Goal: Task Accomplishment & Management: Manage account settings

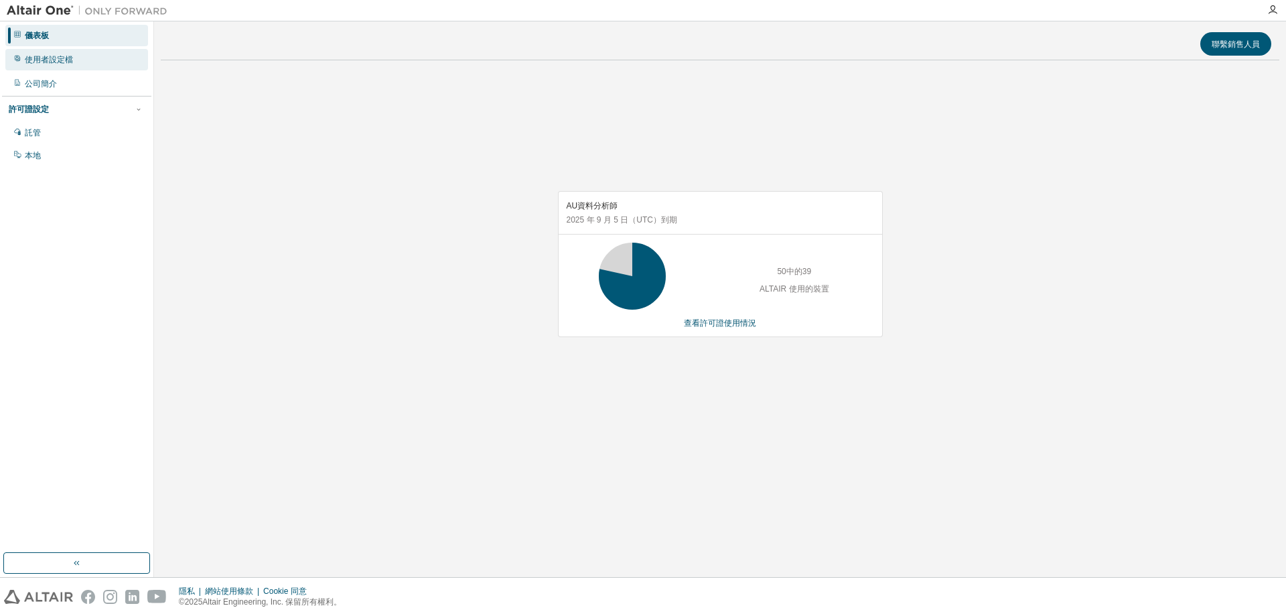
click at [62, 59] on font "使用者設定檔" at bounding box center [49, 59] width 48 height 9
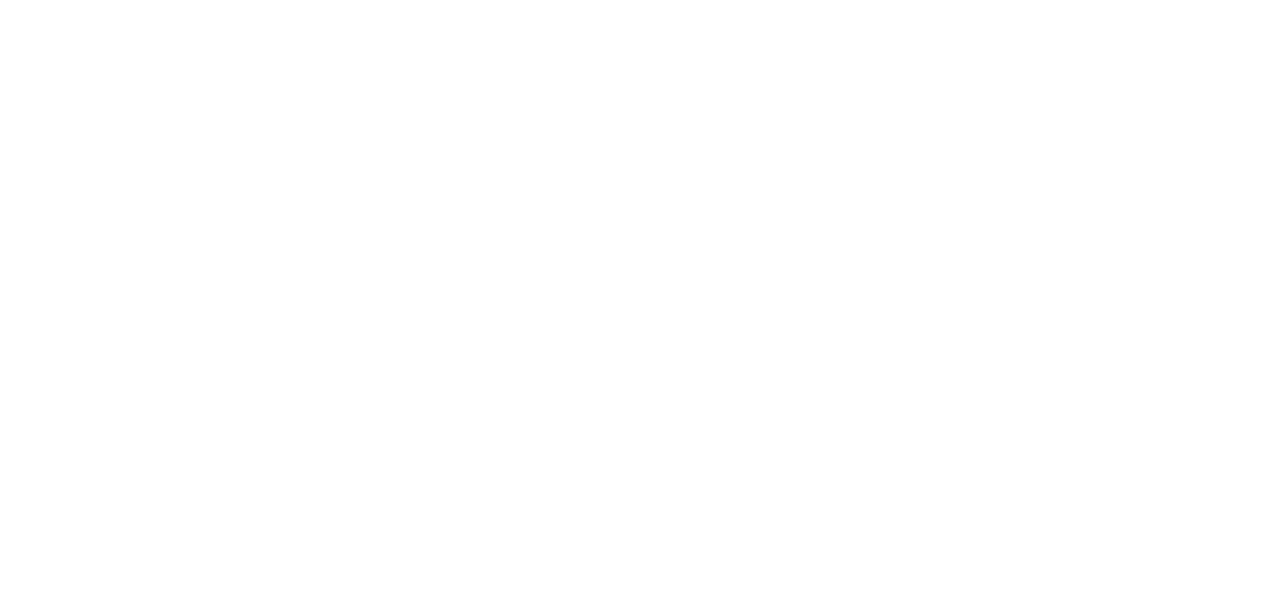
click at [409, 62] on div at bounding box center [643, 308] width 1286 height 616
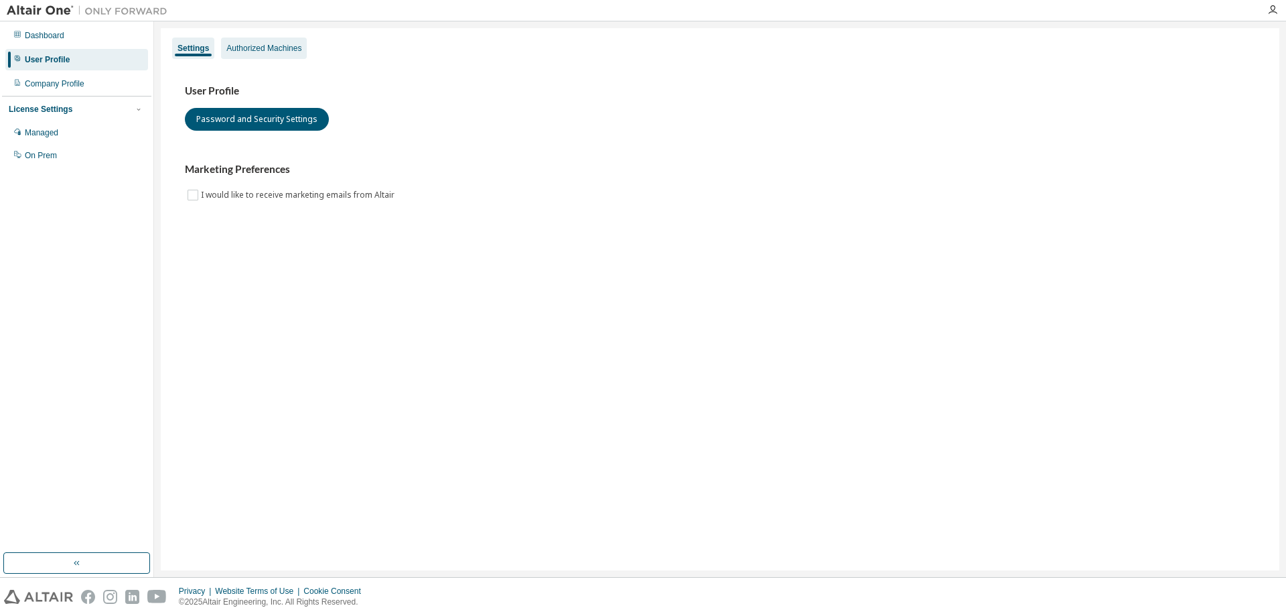
click at [257, 41] on div "Authorized Machines" at bounding box center [264, 48] width 86 height 21
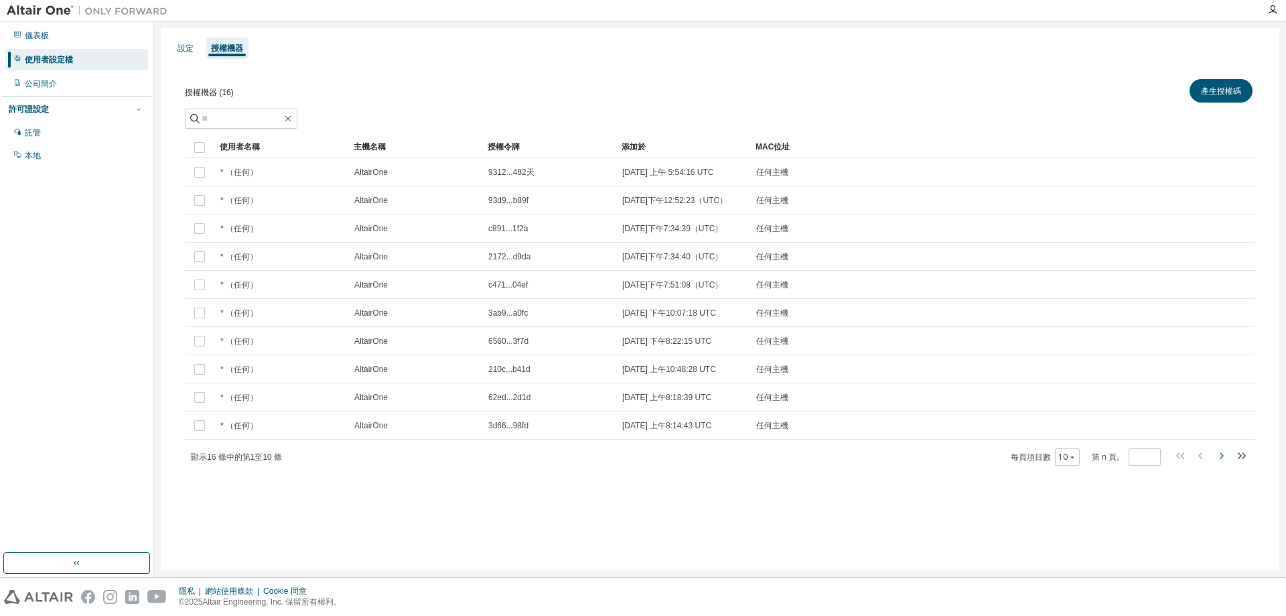
click at [1224, 464] on icon "button" at bounding box center [1221, 456] width 16 height 16
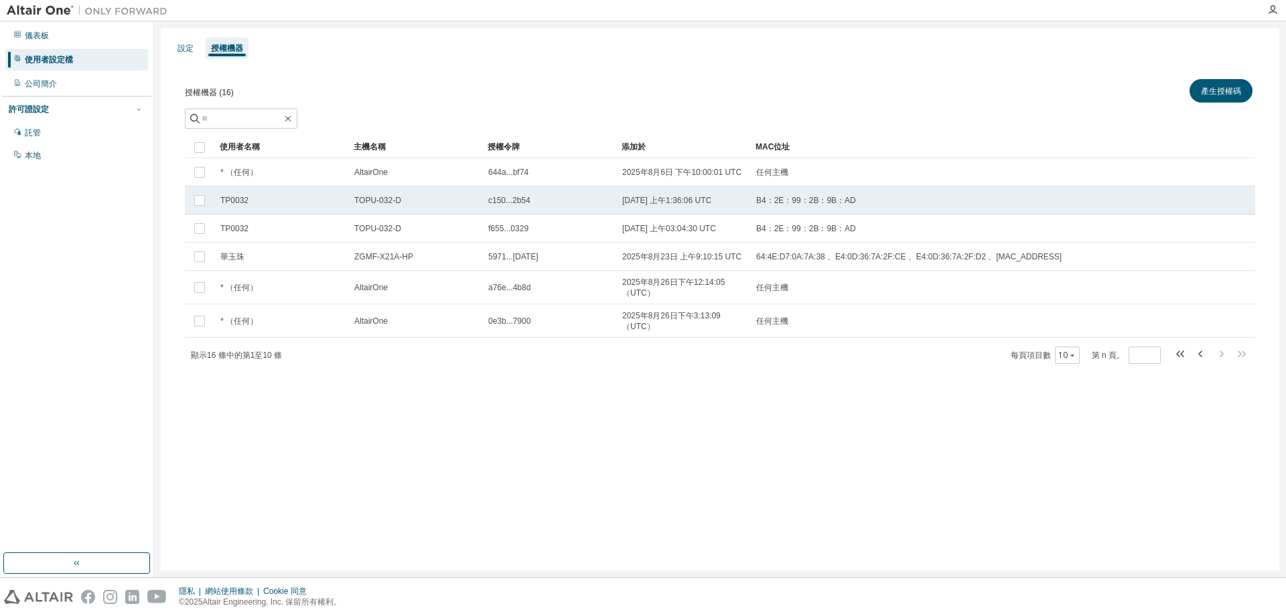
click at [419, 204] on div "TOPU-032-D" at bounding box center [415, 200] width 122 height 11
drag, startPoint x: 488, startPoint y: 202, endPoint x: 527, endPoint y: 208, distance: 39.3
click at [527, 208] on td "c150...2b54" at bounding box center [549, 200] width 134 height 28
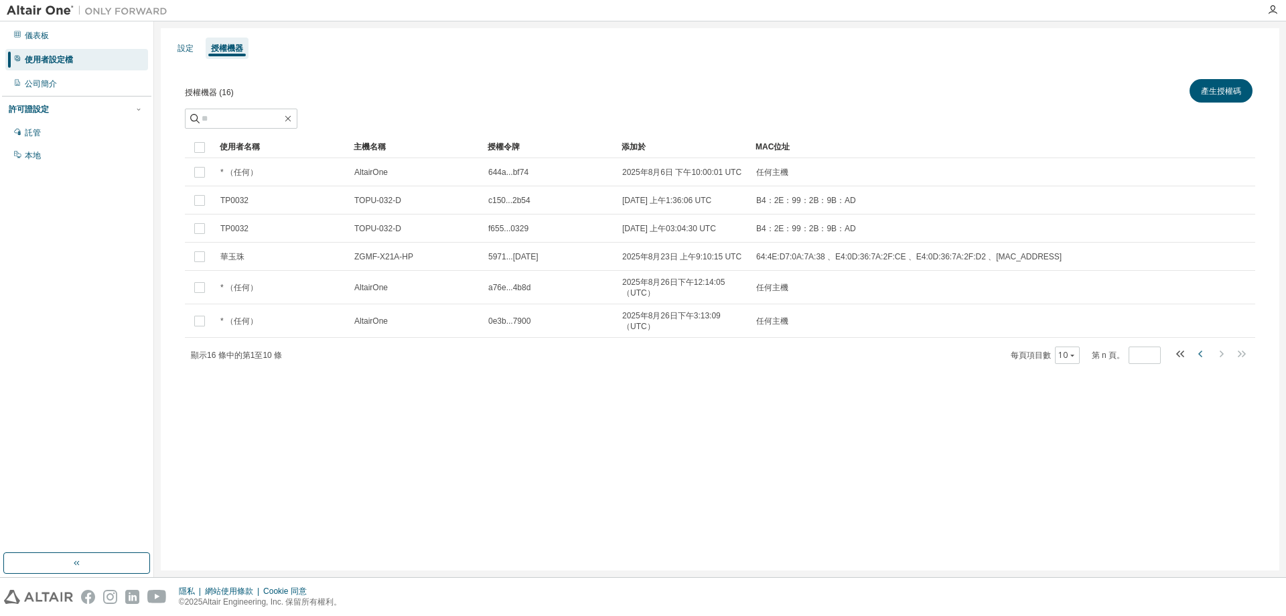
click at [1203, 354] on icon "button" at bounding box center [1201, 354] width 16 height 16
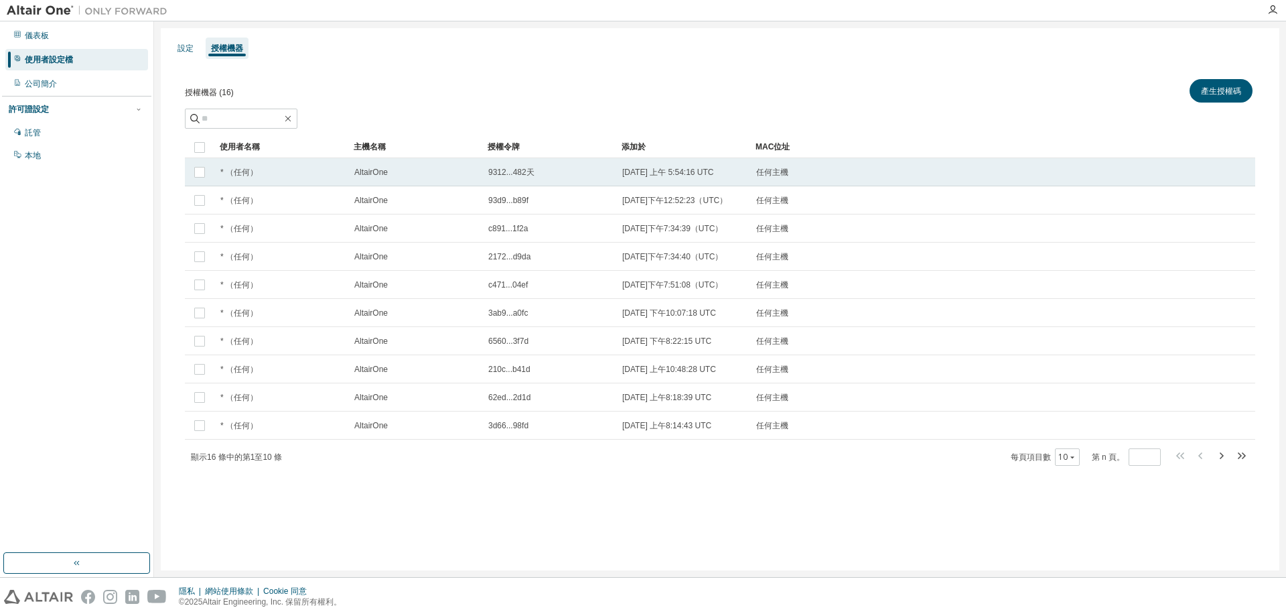
click at [559, 180] on td "9312...482天" at bounding box center [549, 172] width 134 height 28
click at [1225, 464] on icon "button" at bounding box center [1221, 456] width 16 height 16
type input "*"
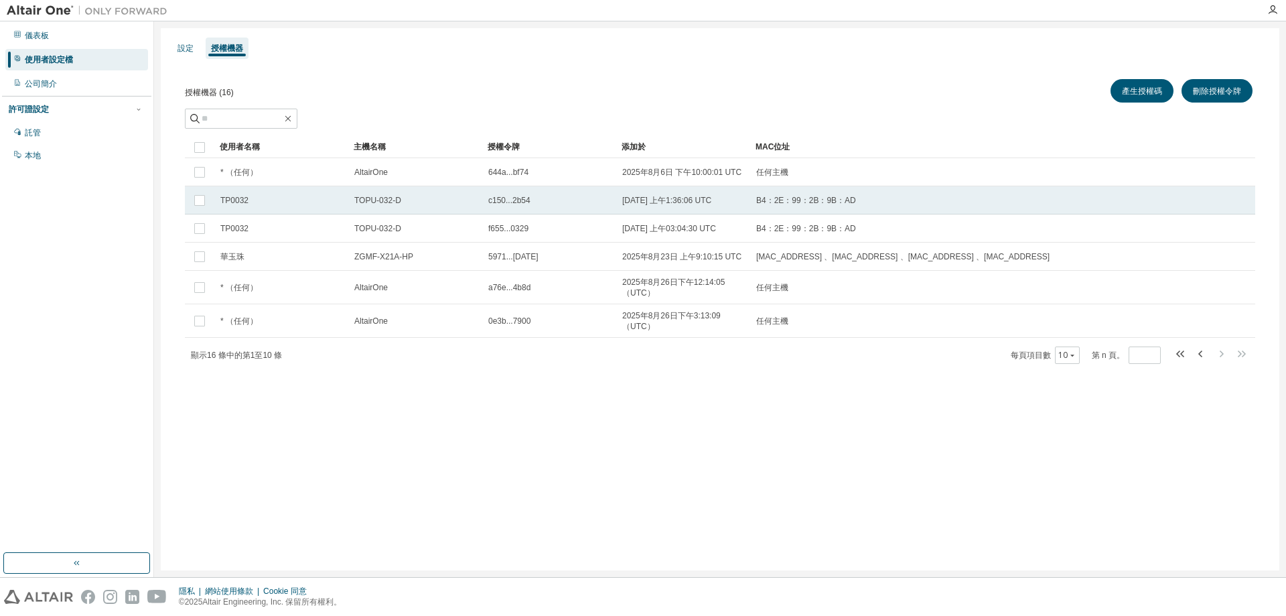
click at [228, 205] on font "TP0032" at bounding box center [234, 200] width 28 height 9
click at [236, 202] on font "TP0032" at bounding box center [234, 200] width 28 height 9
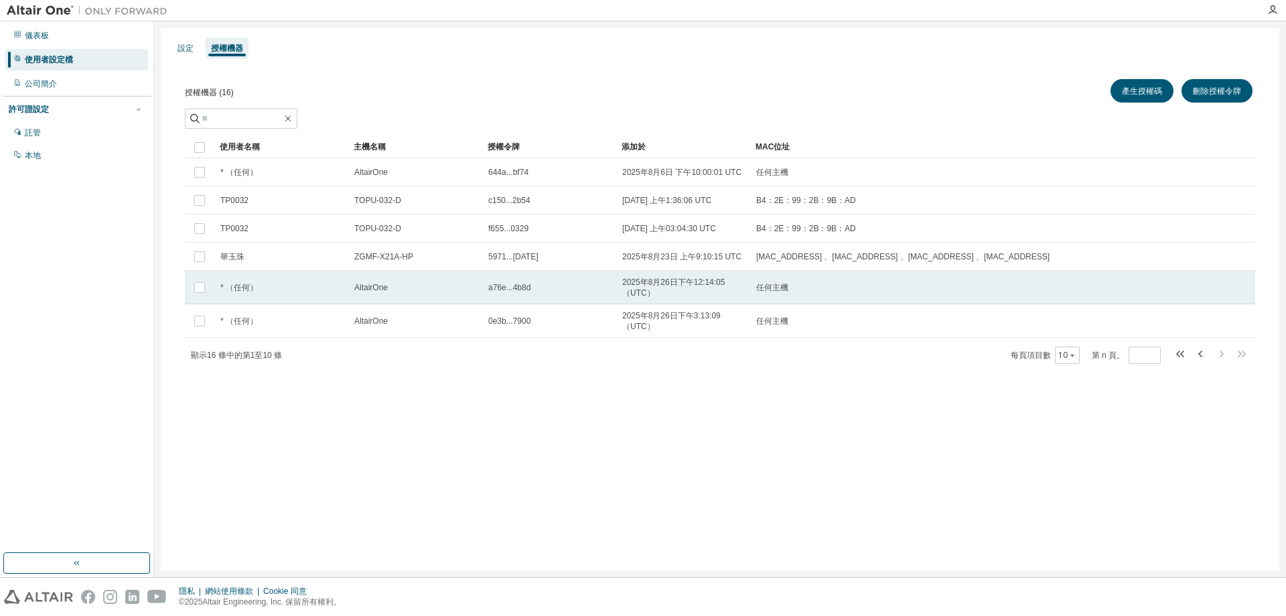
click at [655, 288] on span "2025年8月26日下午12:14:05（UTC）" at bounding box center [683, 287] width 122 height 21
click at [666, 294] on span "2025年8月26日下午12:14:05（UTC）" at bounding box center [683, 287] width 122 height 21
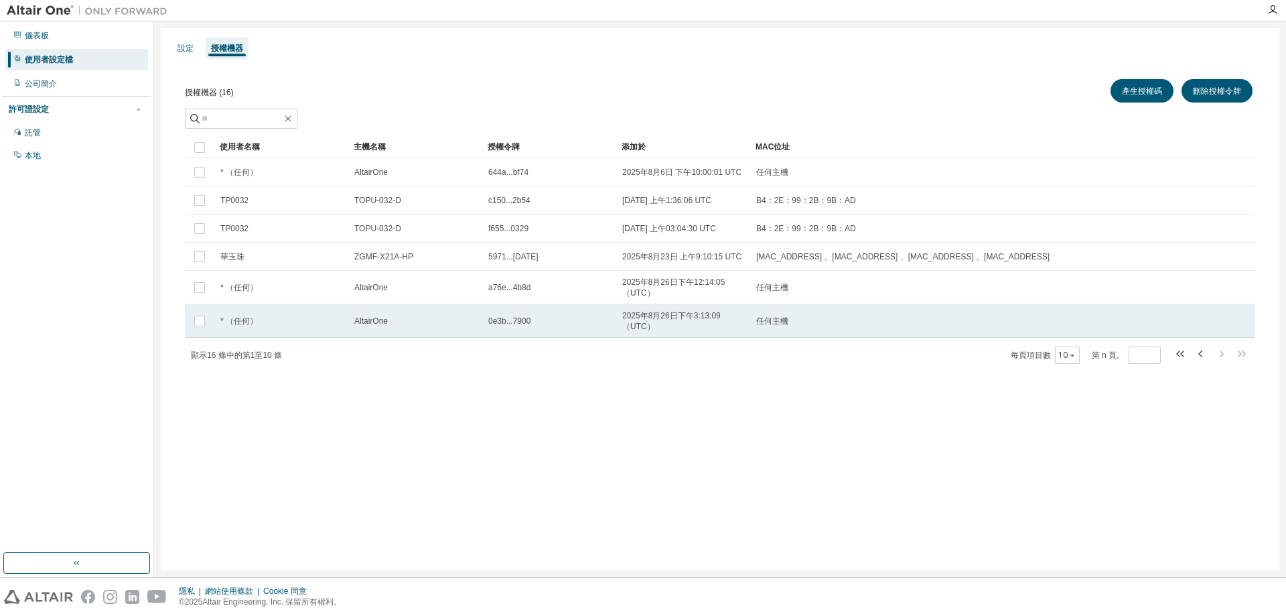
click at [774, 322] on font "任何主機" at bounding box center [772, 320] width 32 height 9
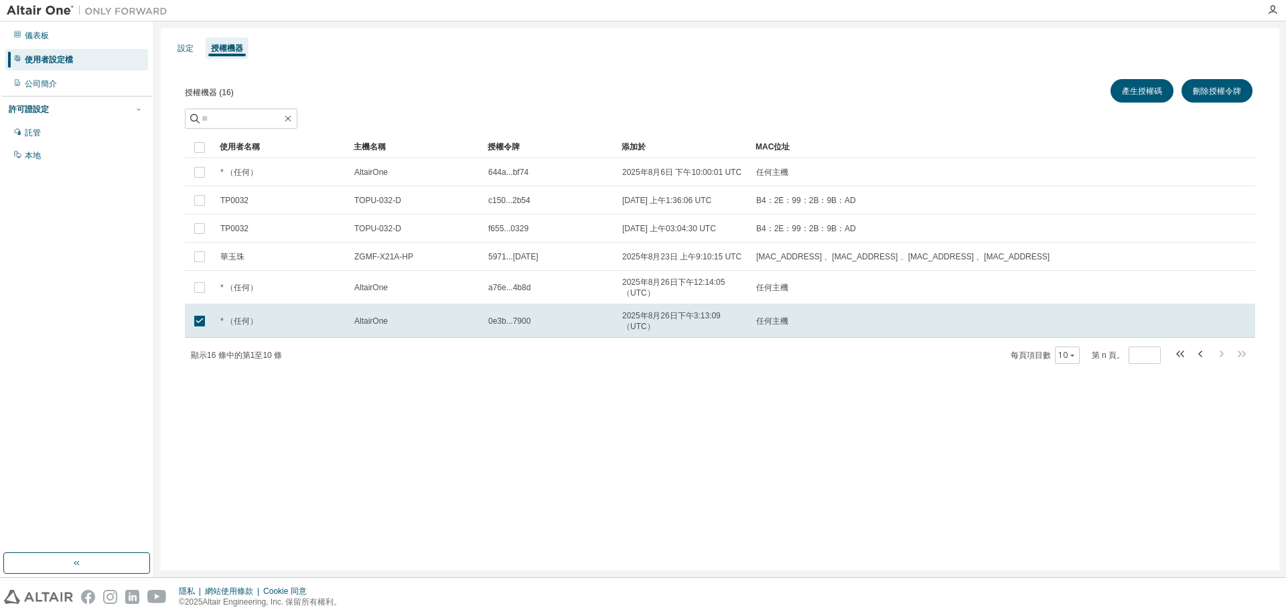
click at [1148, 78] on div "產生授權碼 刪除授權令牌" at bounding box center [987, 90] width 535 height 29
click at [1146, 84] on button "產生授權碼" at bounding box center [1142, 90] width 63 height 23
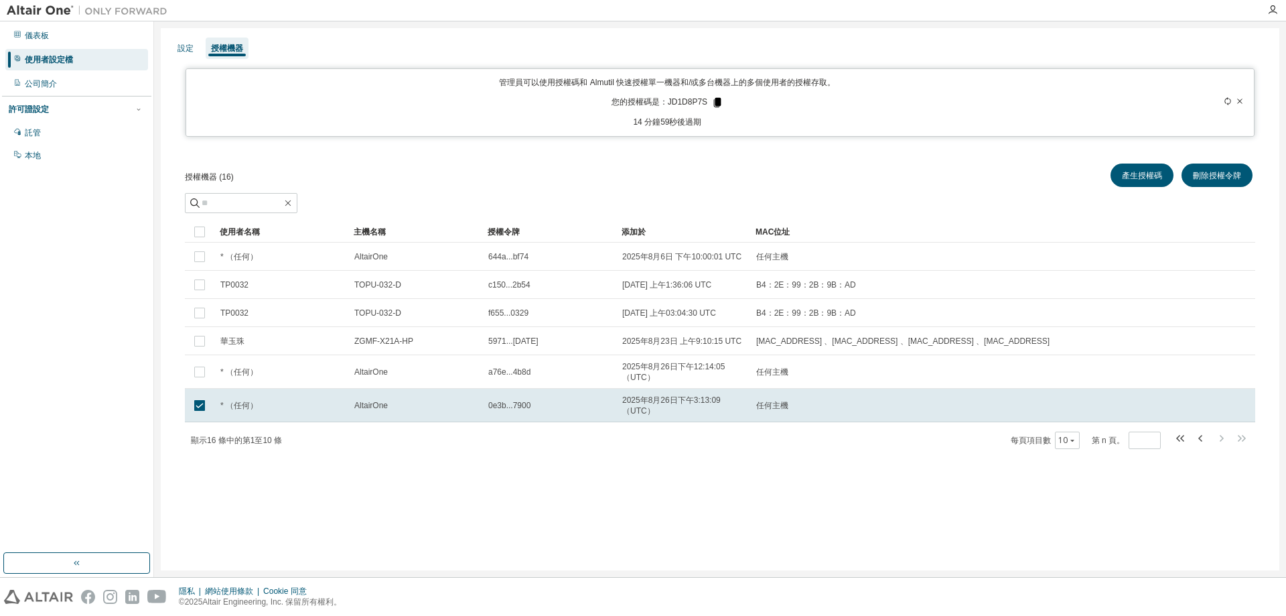
click at [716, 102] on icon at bounding box center [717, 102] width 7 height 9
click at [720, 167] on div "產生授權碼 刪除授權令牌" at bounding box center [987, 175] width 535 height 29
click at [657, 527] on div "設定 授權機器 管理員可以使用授權碼和 Almutil 快速授權單一機器和/或多台機器上的多個使用者的授權存取。 您的授權碼是： JD1D8P7S 14 分鐘…" at bounding box center [720, 299] width 1119 height 542
click at [54, 38] on div "儀表板" at bounding box center [76, 35] width 143 height 21
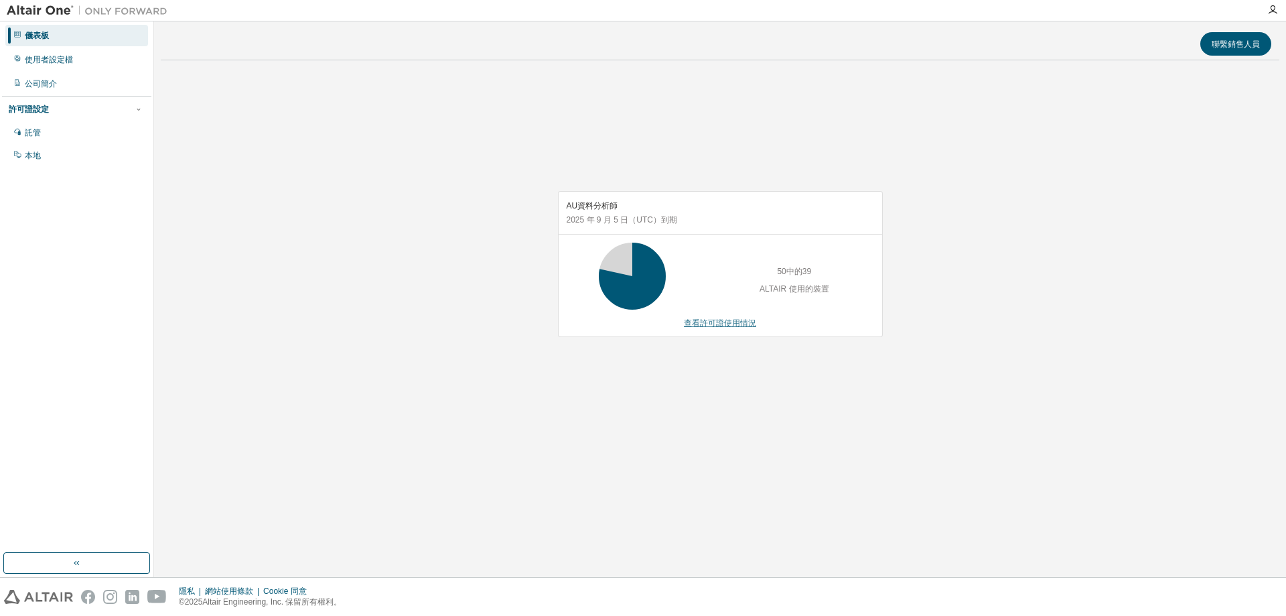
click at [718, 320] on font "查看許可證使用情況" at bounding box center [720, 322] width 72 height 9
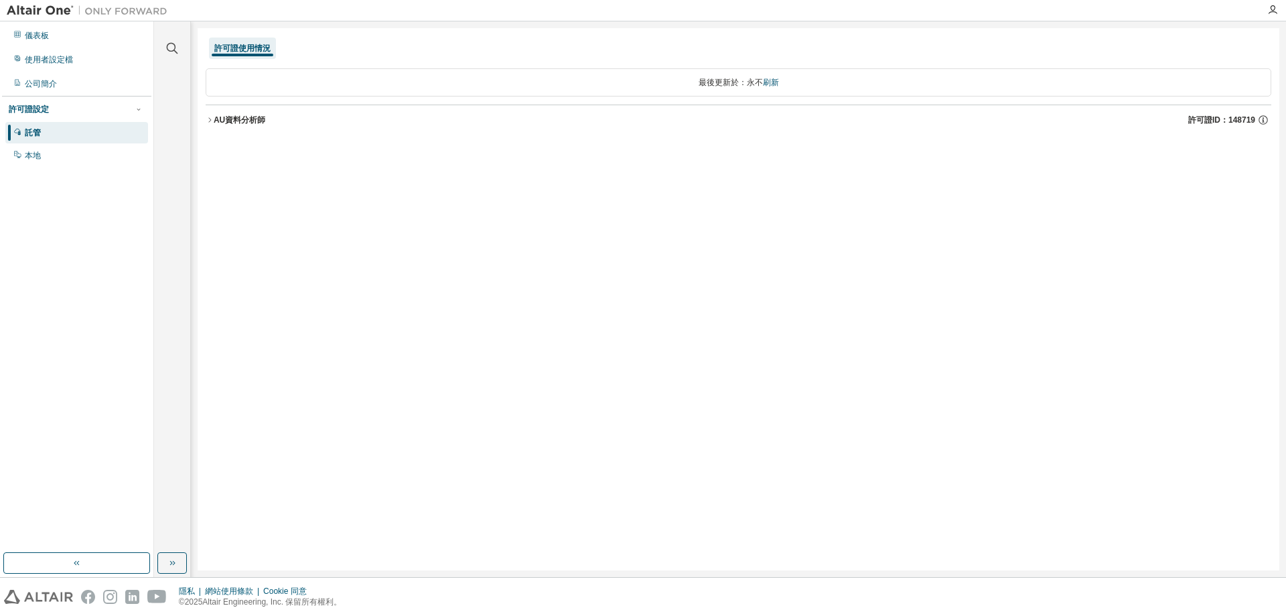
click at [212, 117] on icon "button" at bounding box center [210, 120] width 8 height 8
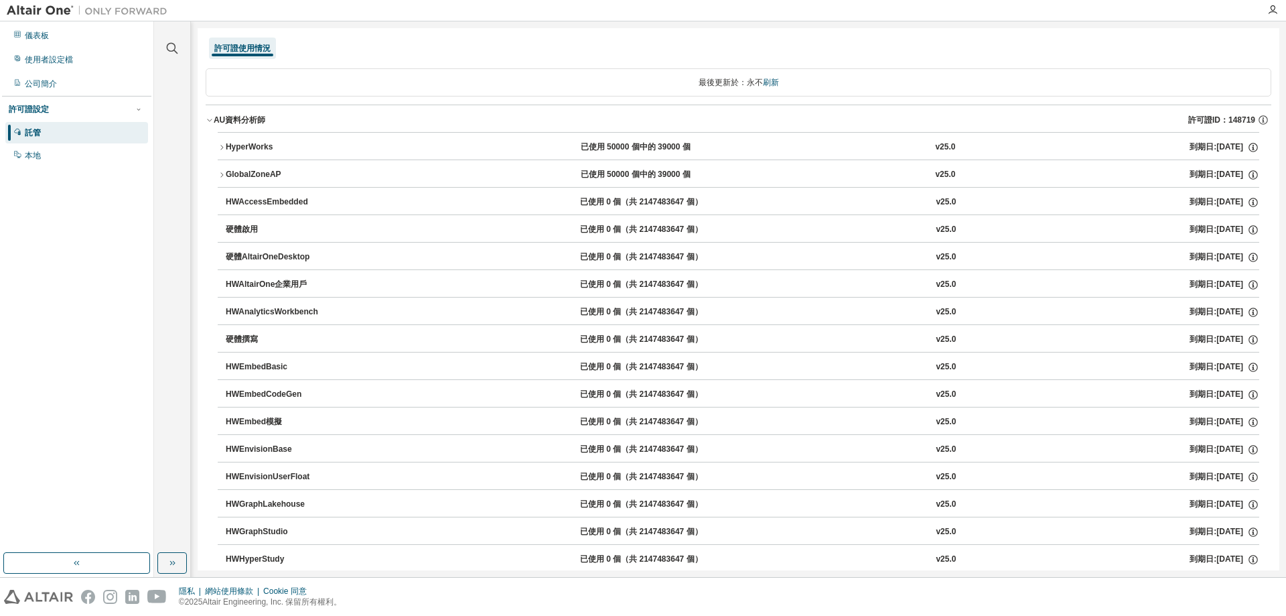
click at [210, 117] on icon "button" at bounding box center [210, 120] width 8 height 8
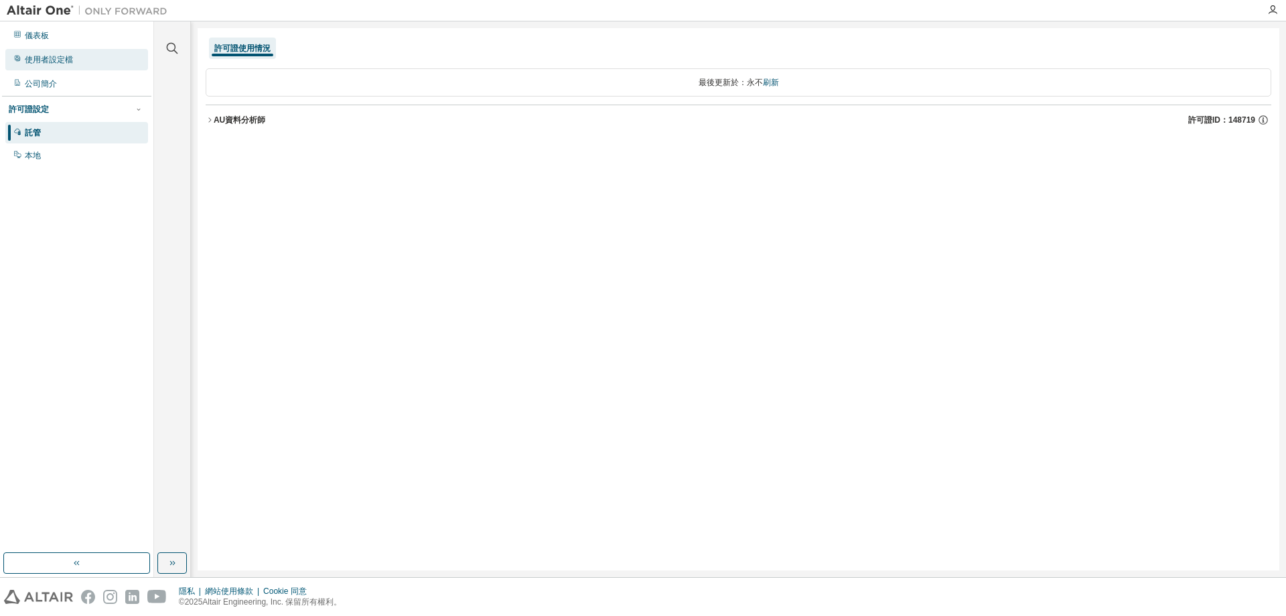
click at [60, 62] on font "使用者設定檔" at bounding box center [49, 59] width 48 height 9
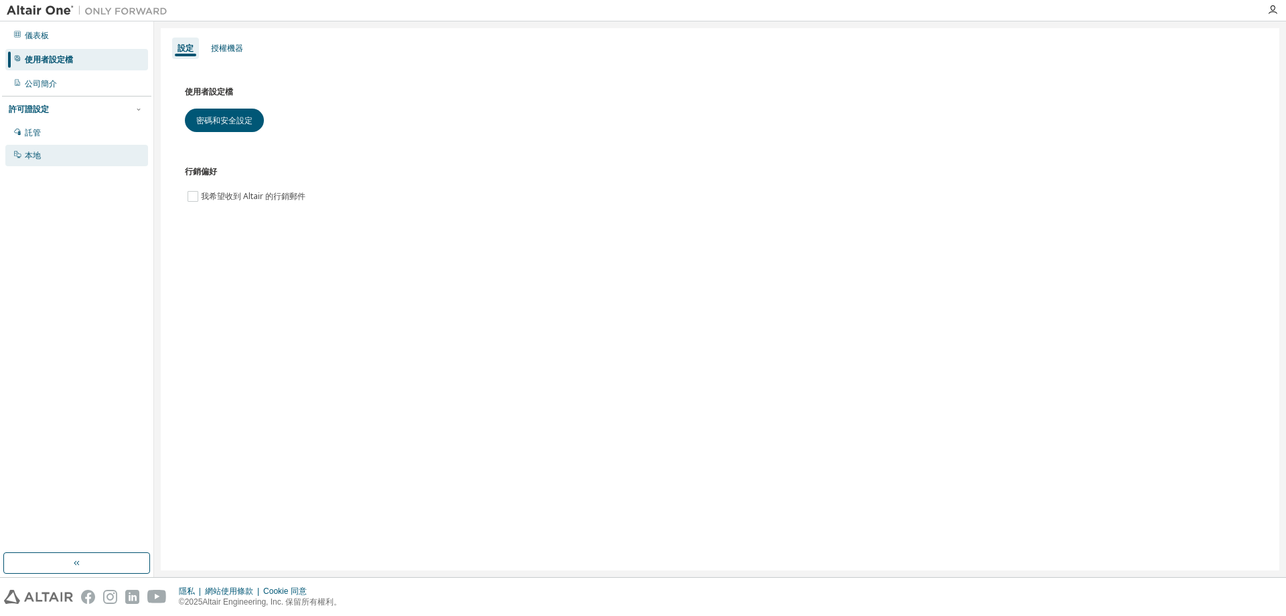
click at [42, 153] on div "本地" at bounding box center [76, 155] width 143 height 21
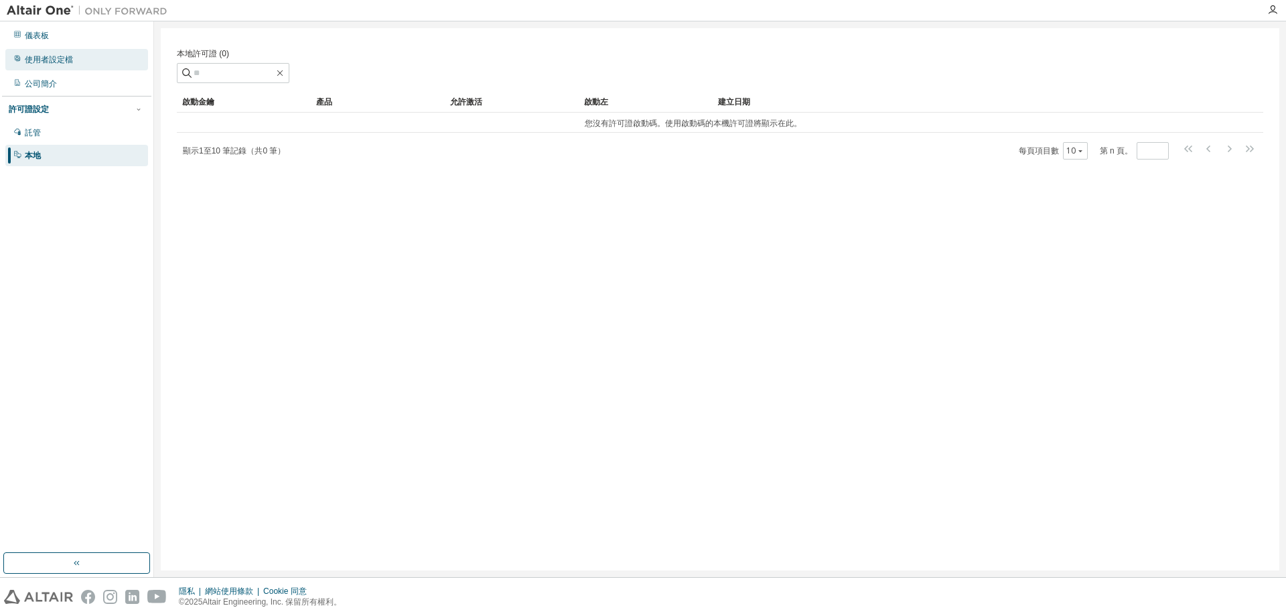
click at [72, 62] on font "使用者設定檔" at bounding box center [49, 59] width 48 height 9
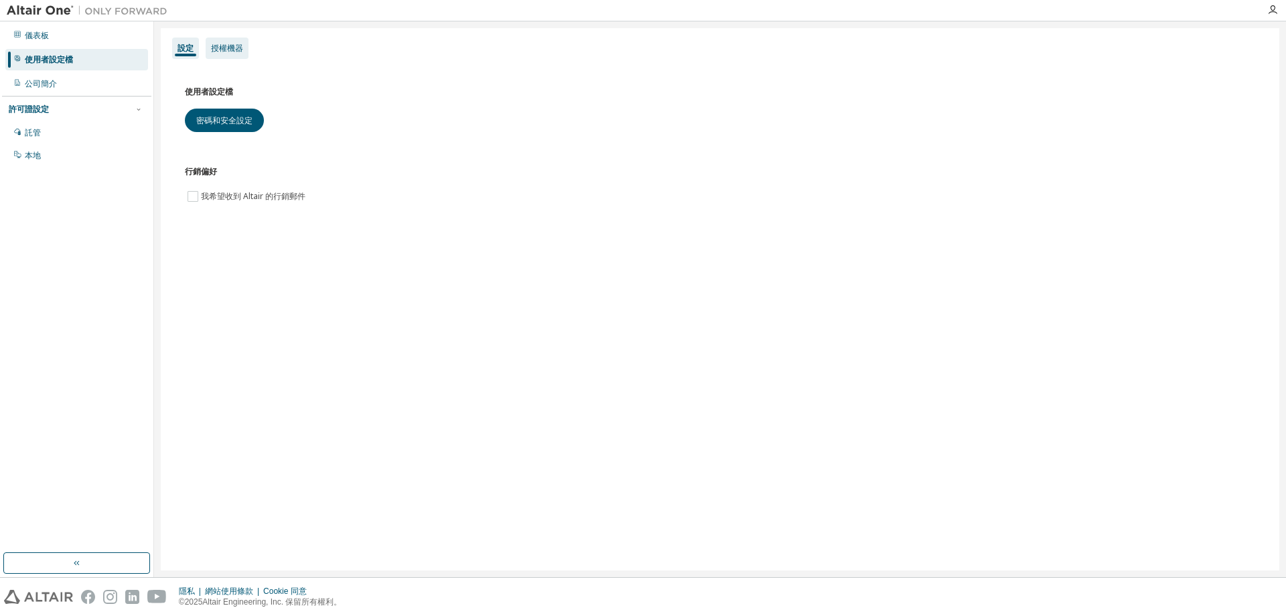
click at [222, 38] on div "授權機器" at bounding box center [227, 48] width 43 height 21
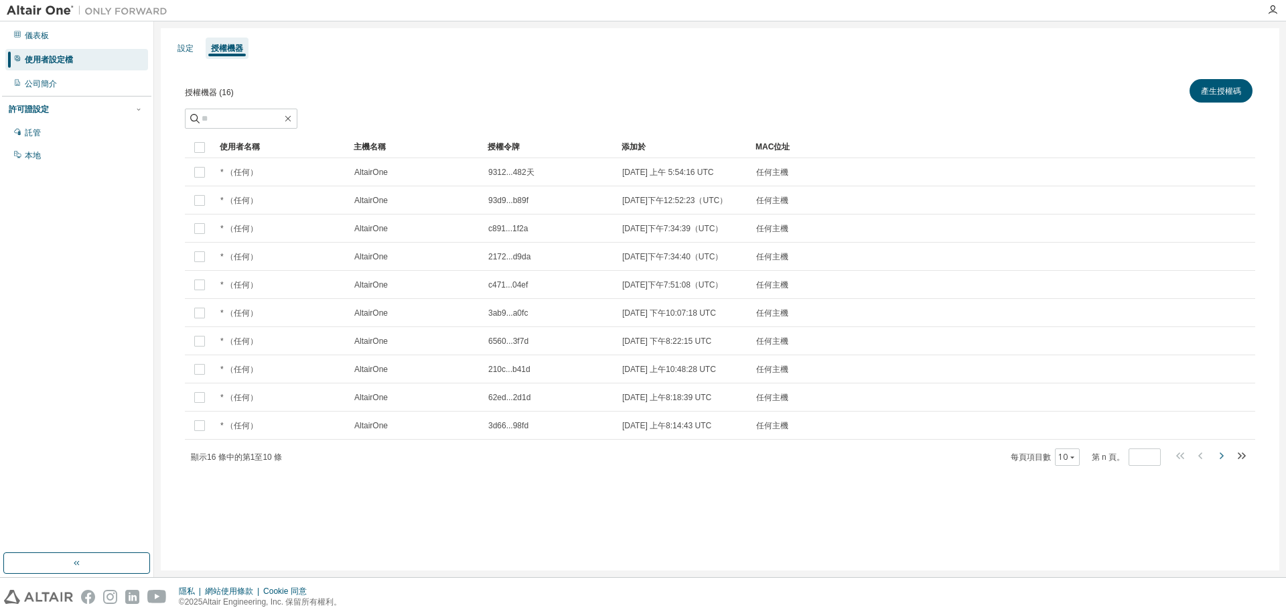
click at [1224, 464] on icon "button" at bounding box center [1221, 456] width 16 height 16
type input "*"
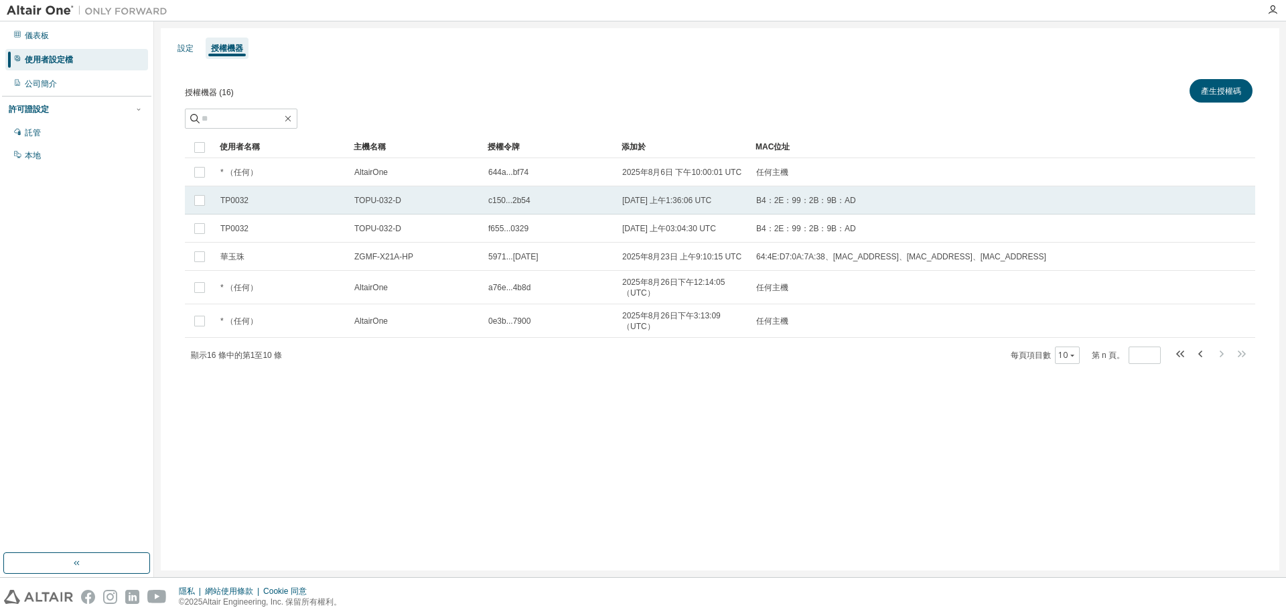
click at [289, 205] on div "TP0032" at bounding box center [281, 200] width 122 height 11
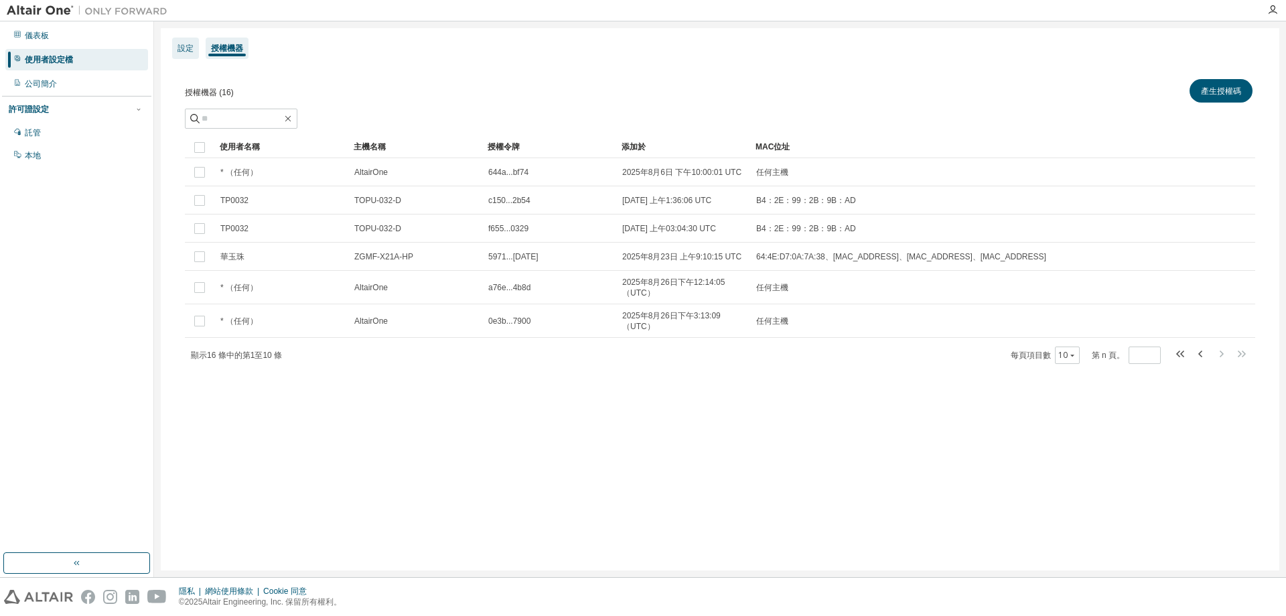
click at [186, 48] on font "設定" at bounding box center [186, 48] width 16 height 9
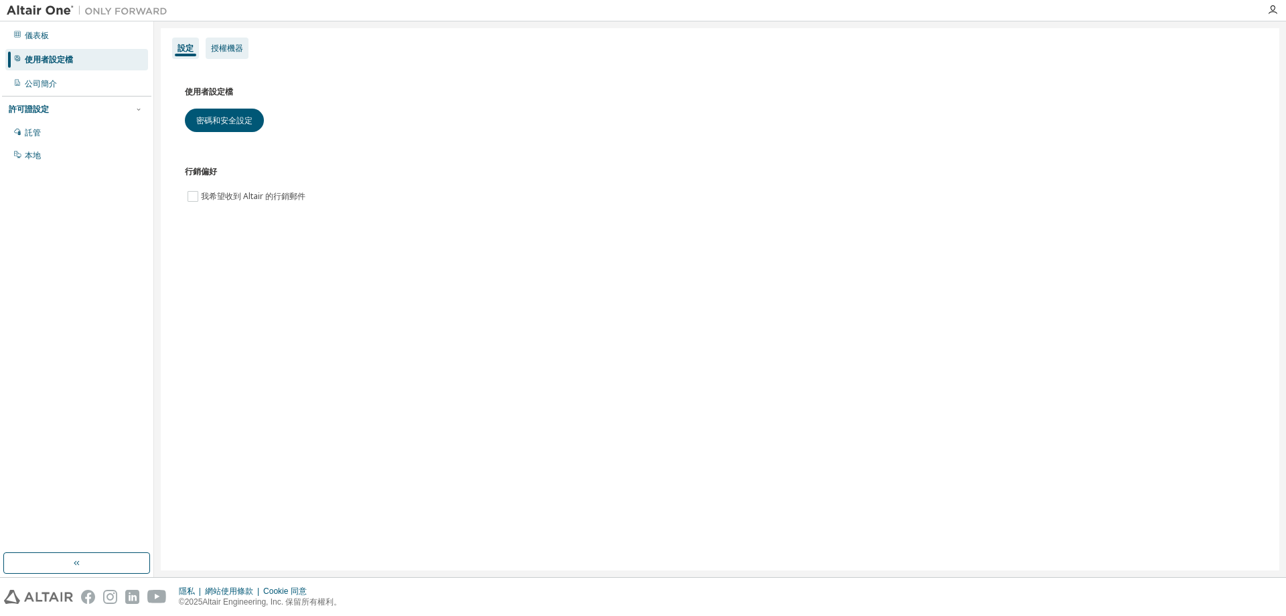
click at [239, 52] on font "授權機器" at bounding box center [227, 48] width 32 height 9
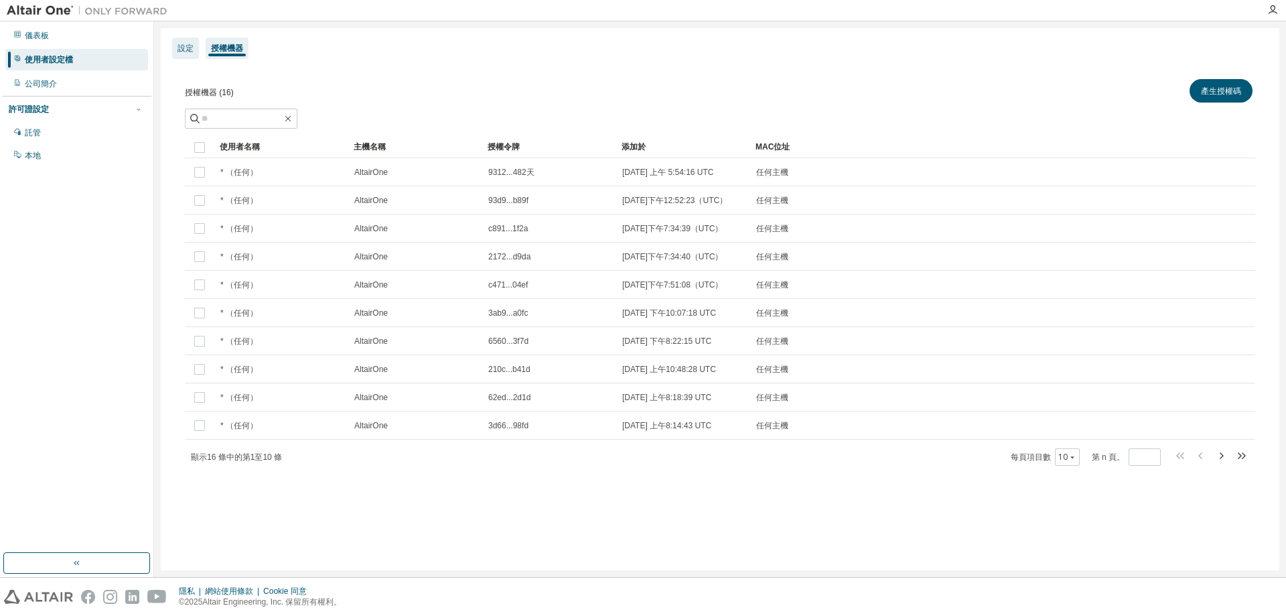
click at [188, 48] on font "設定" at bounding box center [186, 48] width 16 height 9
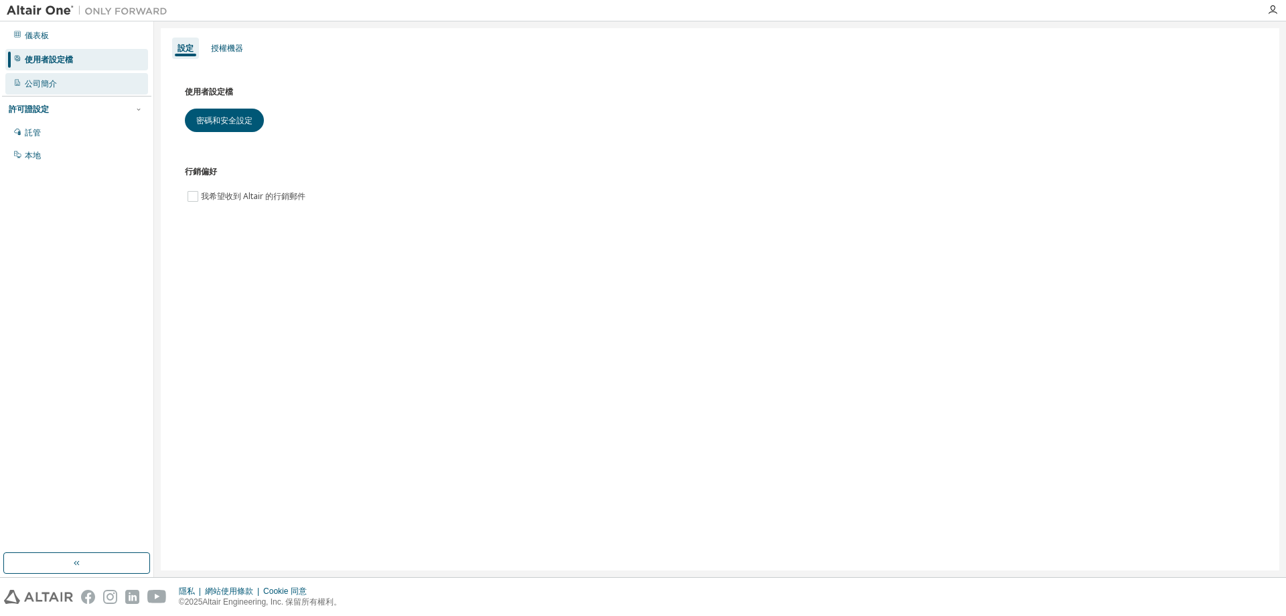
click at [56, 75] on div "公司簡介" at bounding box center [76, 83] width 143 height 21
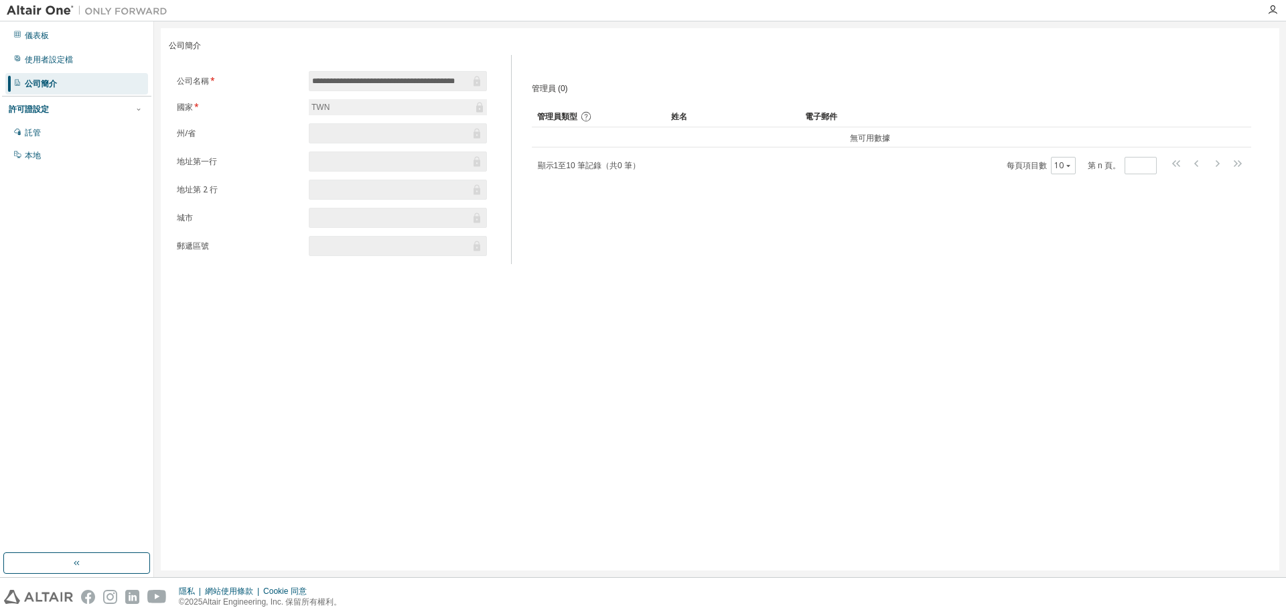
click at [55, 113] on div "許可證設定" at bounding box center [77, 109] width 136 height 12
click at [51, 110] on div "許可證設定" at bounding box center [77, 109] width 136 height 12
click at [47, 132] on div "託管" at bounding box center [76, 132] width 143 height 21
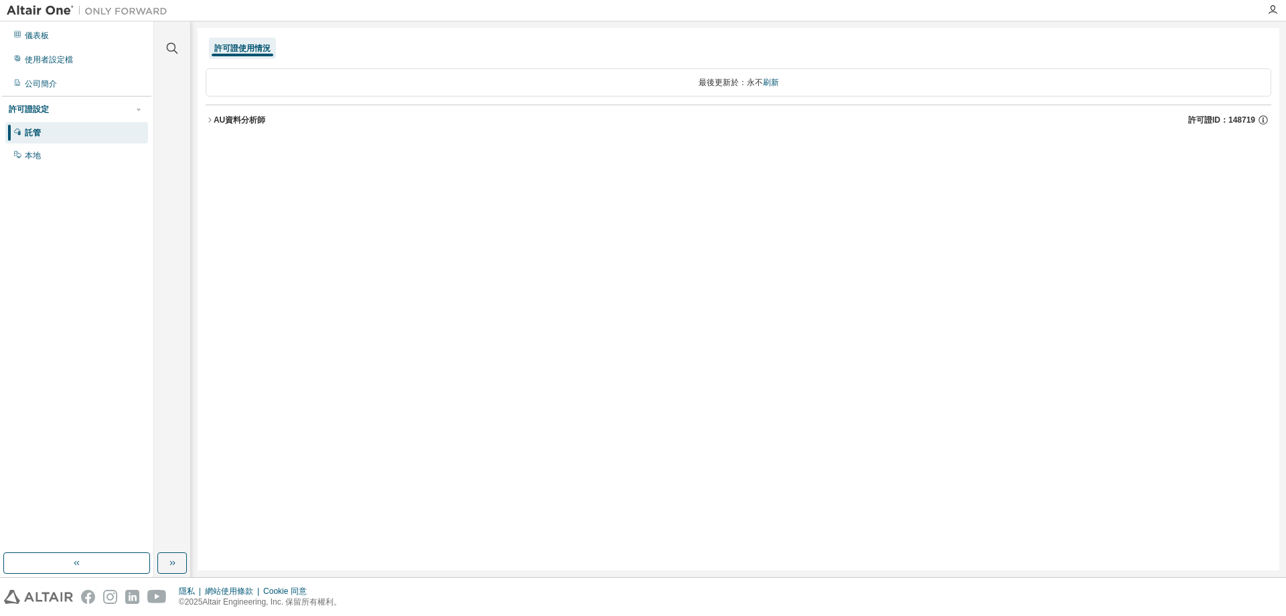
click at [216, 121] on font "AU資料分析師" at bounding box center [240, 119] width 52 height 9
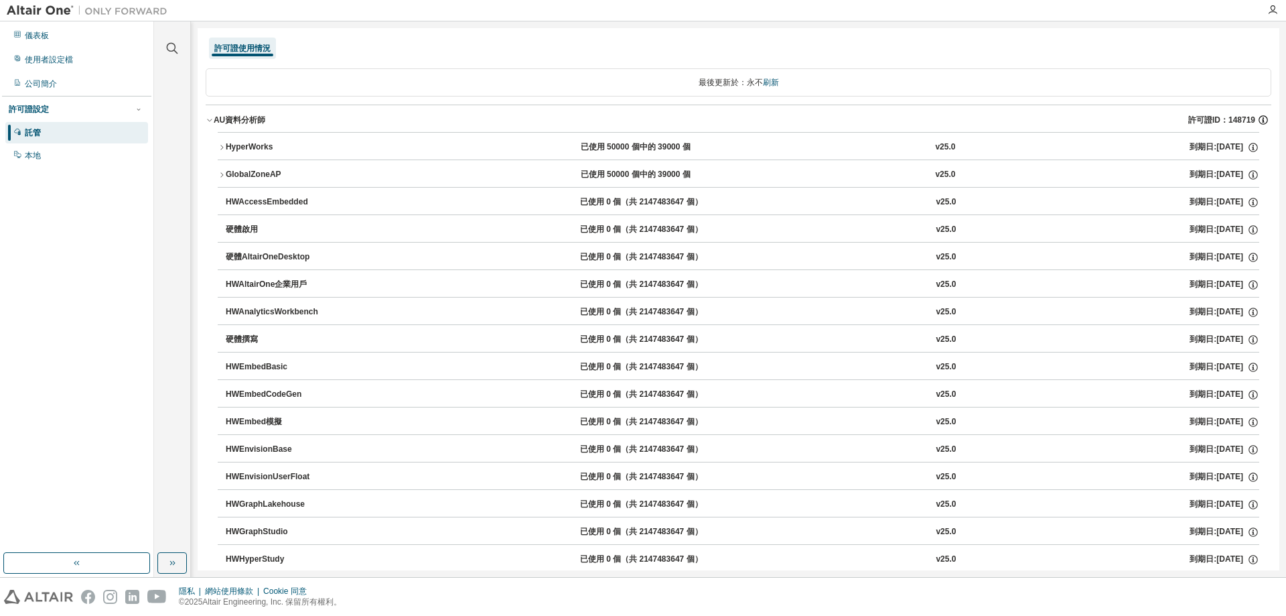
click at [1258, 117] on icon "button" at bounding box center [1264, 120] width 12 height 12
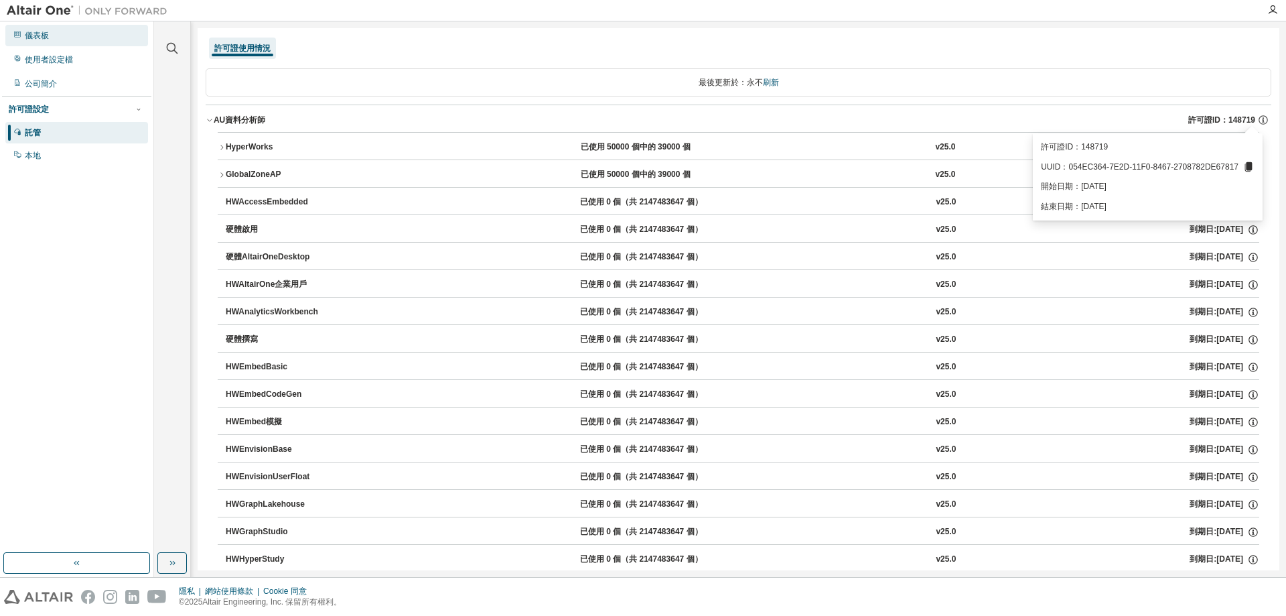
click at [56, 37] on div "儀表板" at bounding box center [76, 35] width 143 height 21
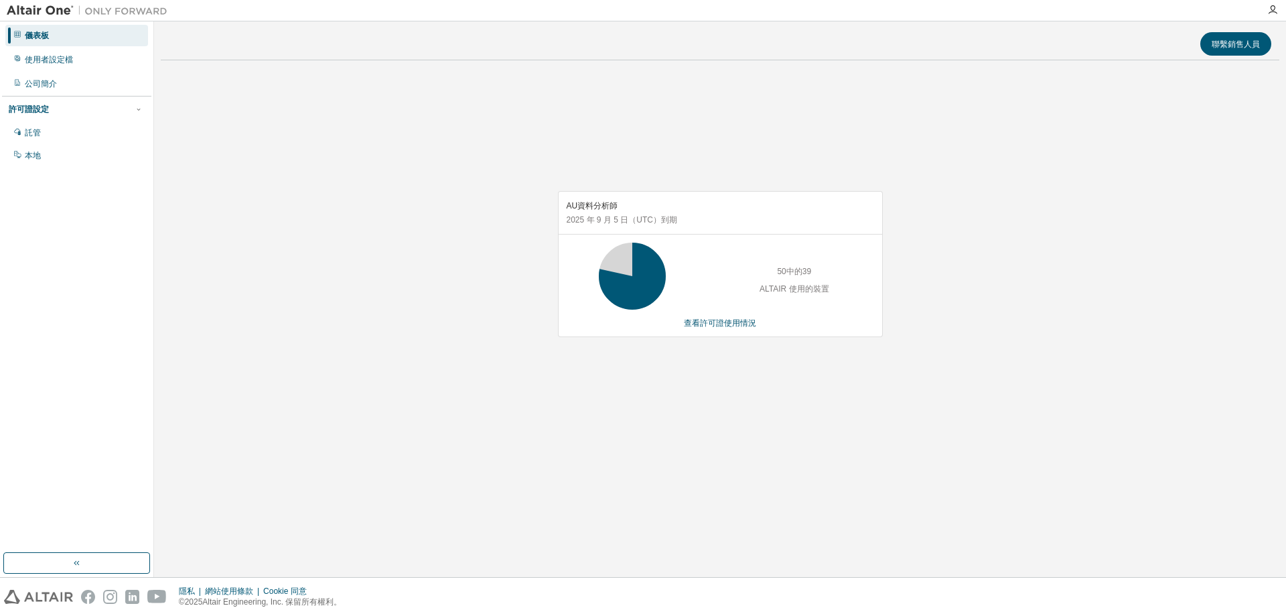
click at [897, 309] on div "AU資料分析師 2025 年 9 月 5 日 （UTC） 到期 50中的39 ALTAIR 使用的裝置 查看許可證使用情況" at bounding box center [720, 271] width 1119 height 400
